Goal: Navigation & Orientation: Find specific page/section

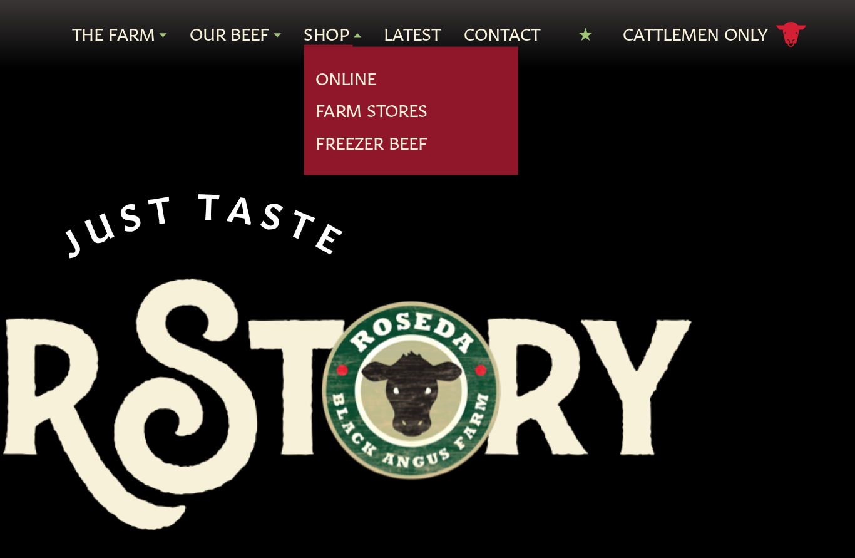
click at [501, 92] on link "Freezer Beef" at bounding box center [538, 94] width 74 height 16
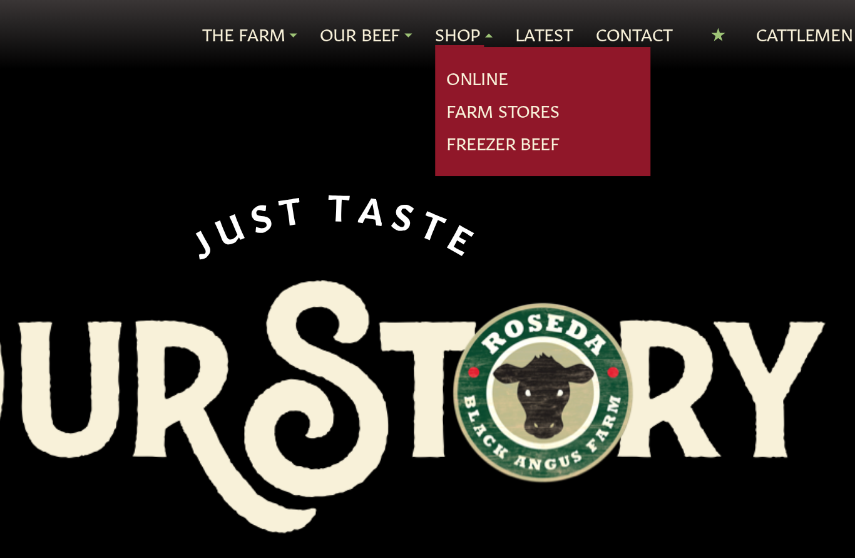
click at [501, 72] on link "Farm Stores" at bounding box center [538, 73] width 74 height 16
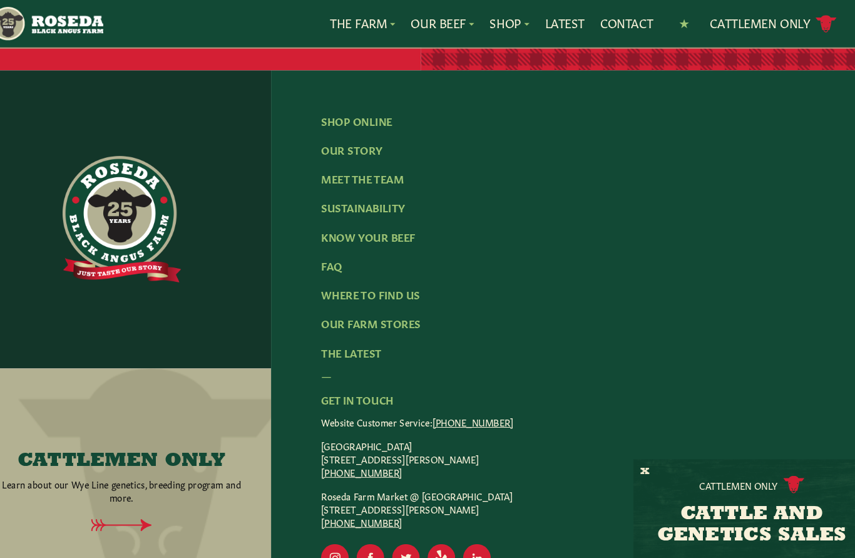
scroll to position [2167, 0]
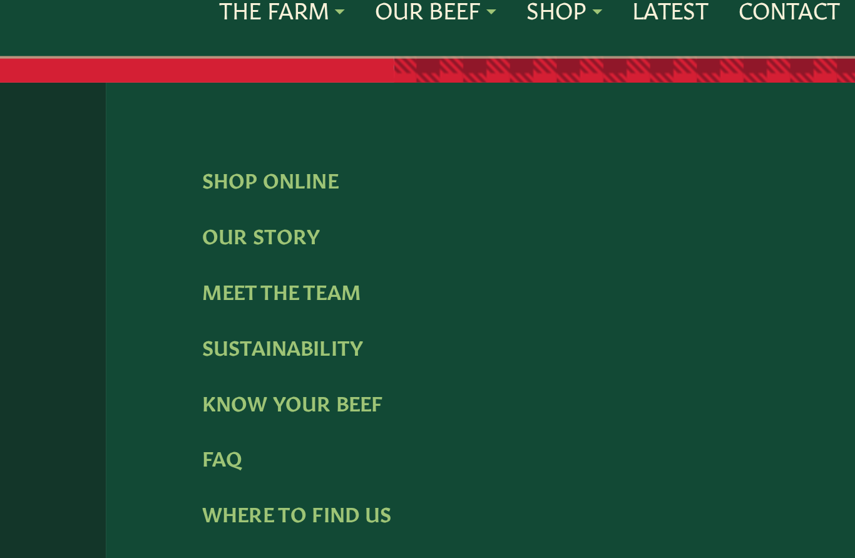
click at [333, 168] on link "Meet The Team" at bounding box center [372, 161] width 79 height 14
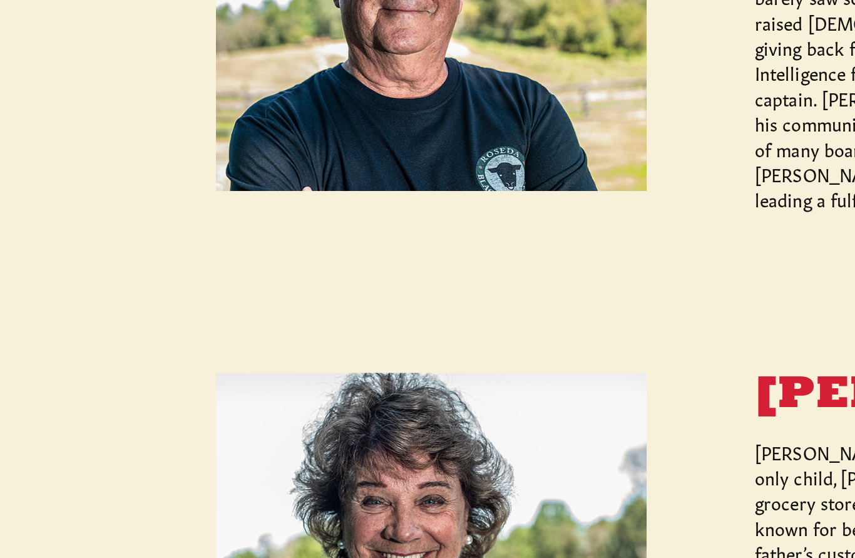
scroll to position [443, 0]
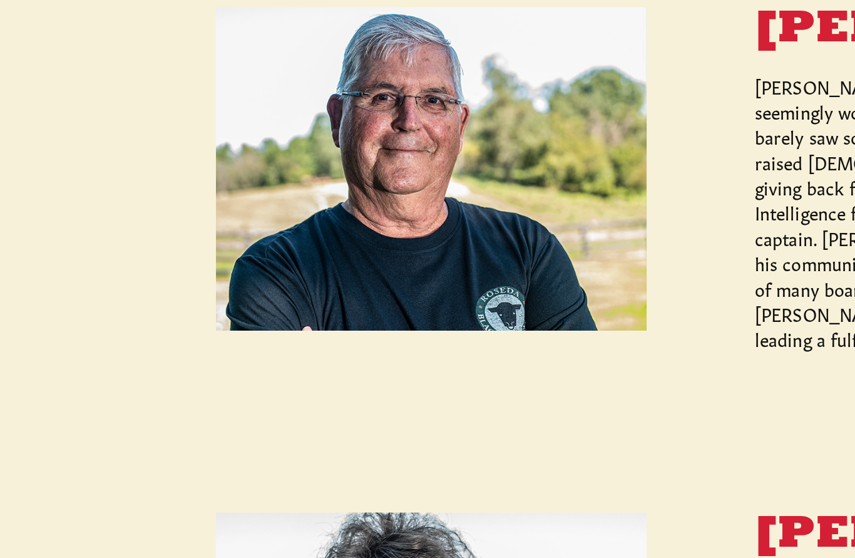
click at [346, 173] on div "Ed Burchell Sr. Ed Burchell grew up in the city of Baltimore, Maryland, seeming…" at bounding box center [508, 258] width 374 height 170
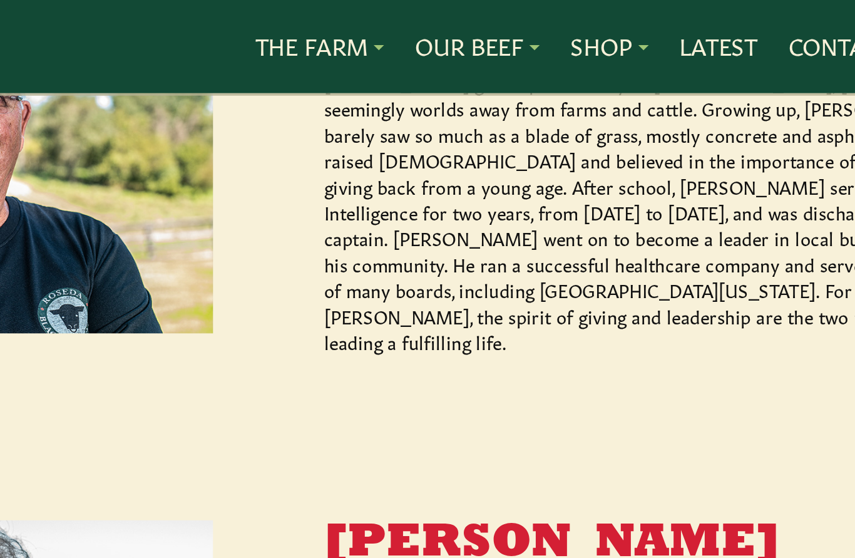
scroll to position [601, 0]
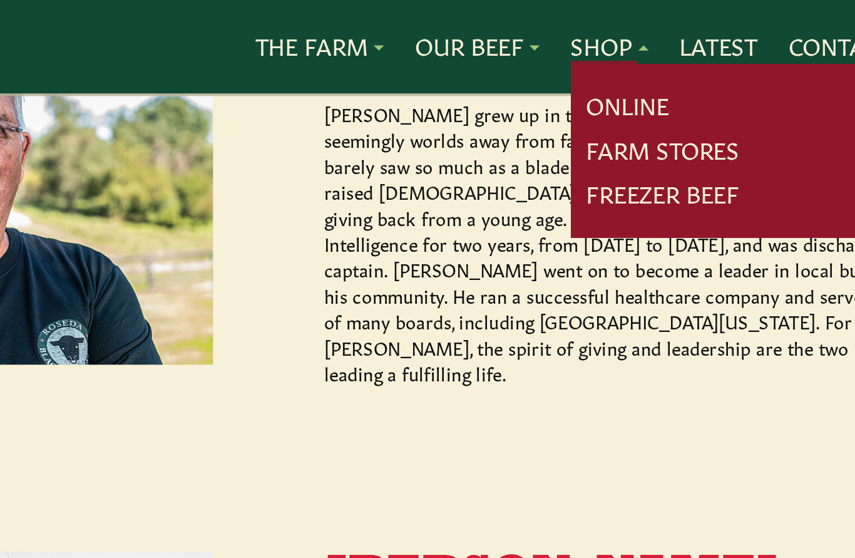
click at [501, 51] on link "Online" at bounding box center [521, 51] width 40 height 16
